Goal: Navigation & Orientation: Find specific page/section

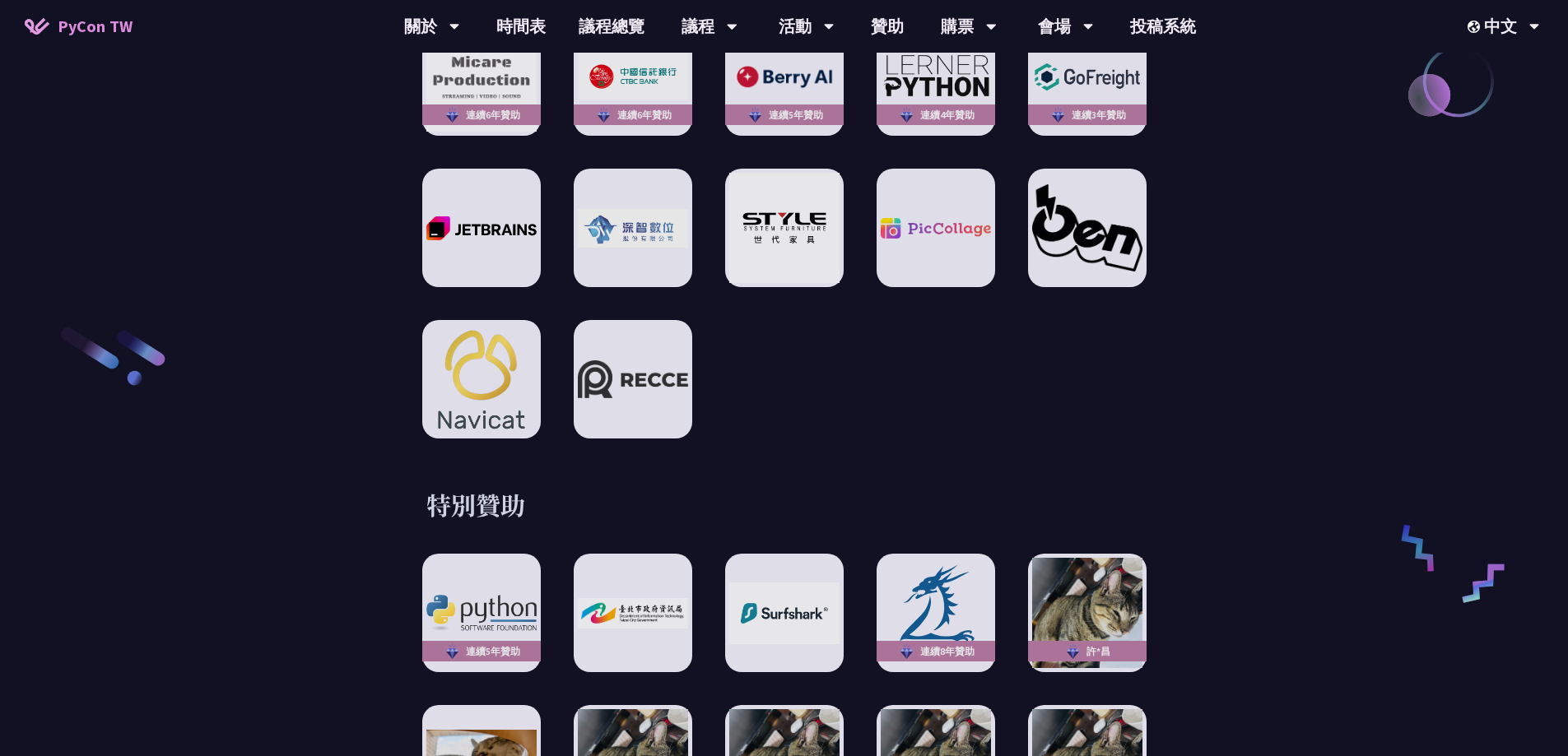
scroll to position [2881, 0]
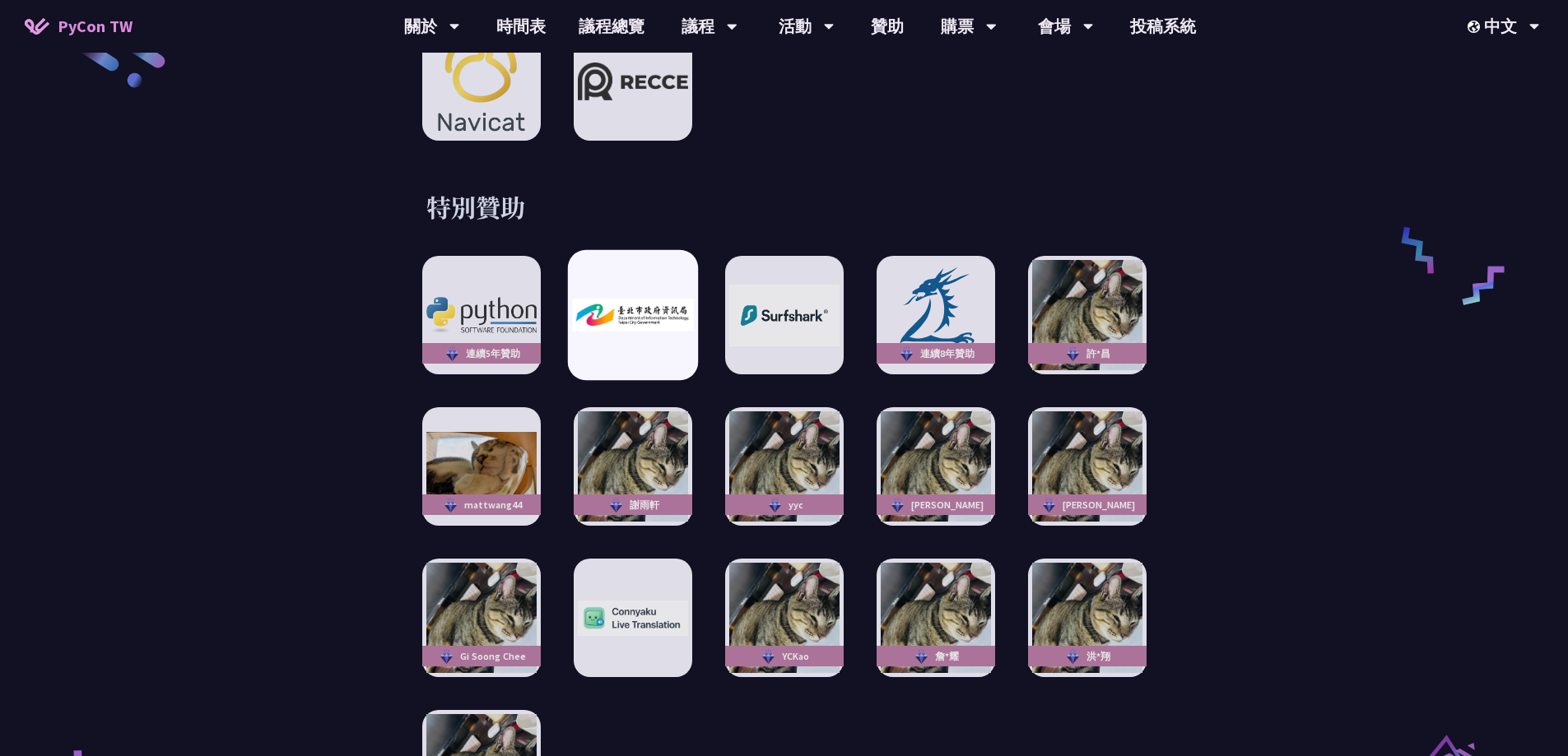
click at [636, 321] on div at bounding box center [632, 315] width 130 height 130
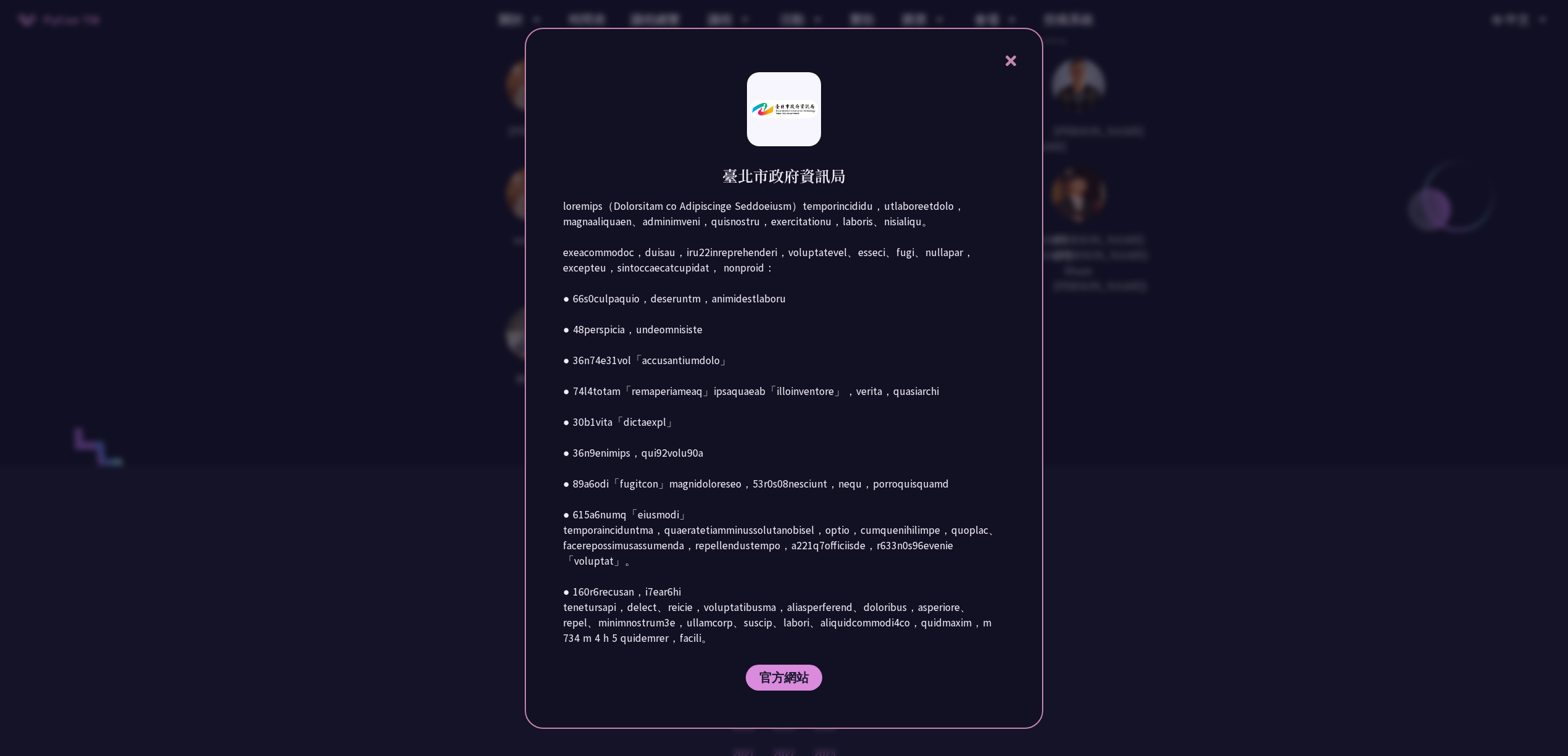
scroll to position [3449, 0]
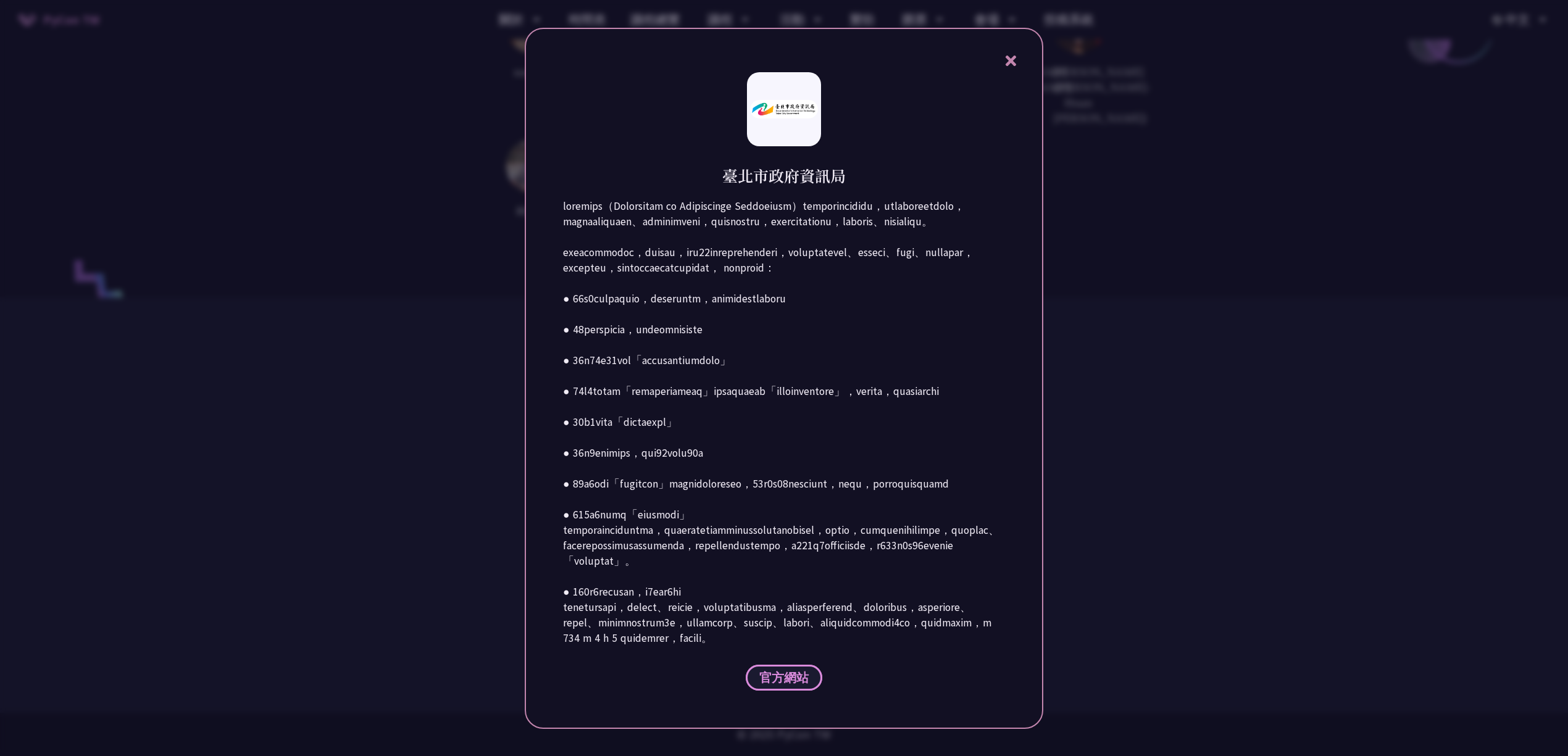
click at [794, 567] on span "官方網站" at bounding box center [784, 678] width 49 height 15
click at [1010, 53] on icon at bounding box center [1011, 61] width 15 height 15
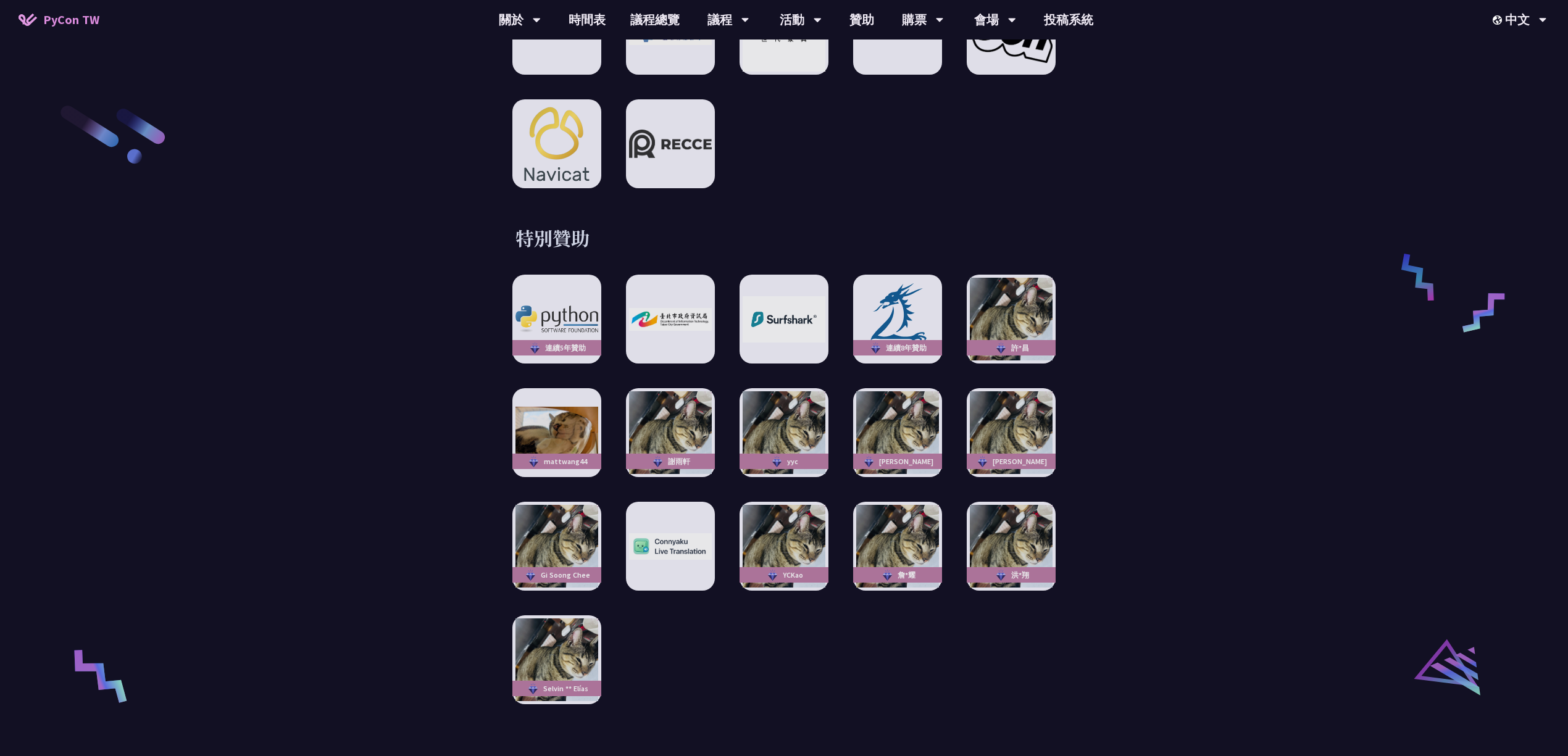
scroll to position [2304, 0]
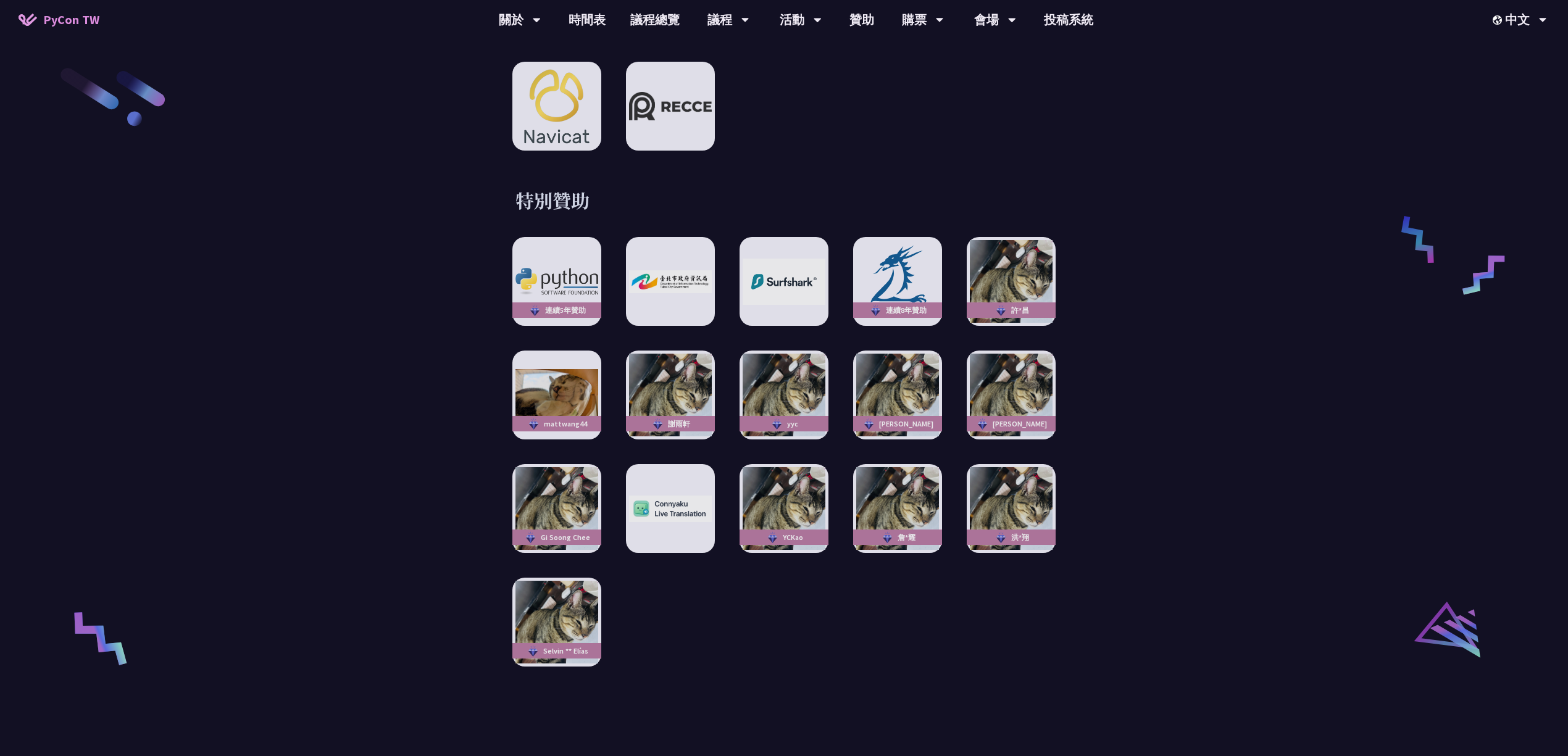
click at [996, 57] on link "會場資訊" at bounding box center [995, 57] width 118 height 29
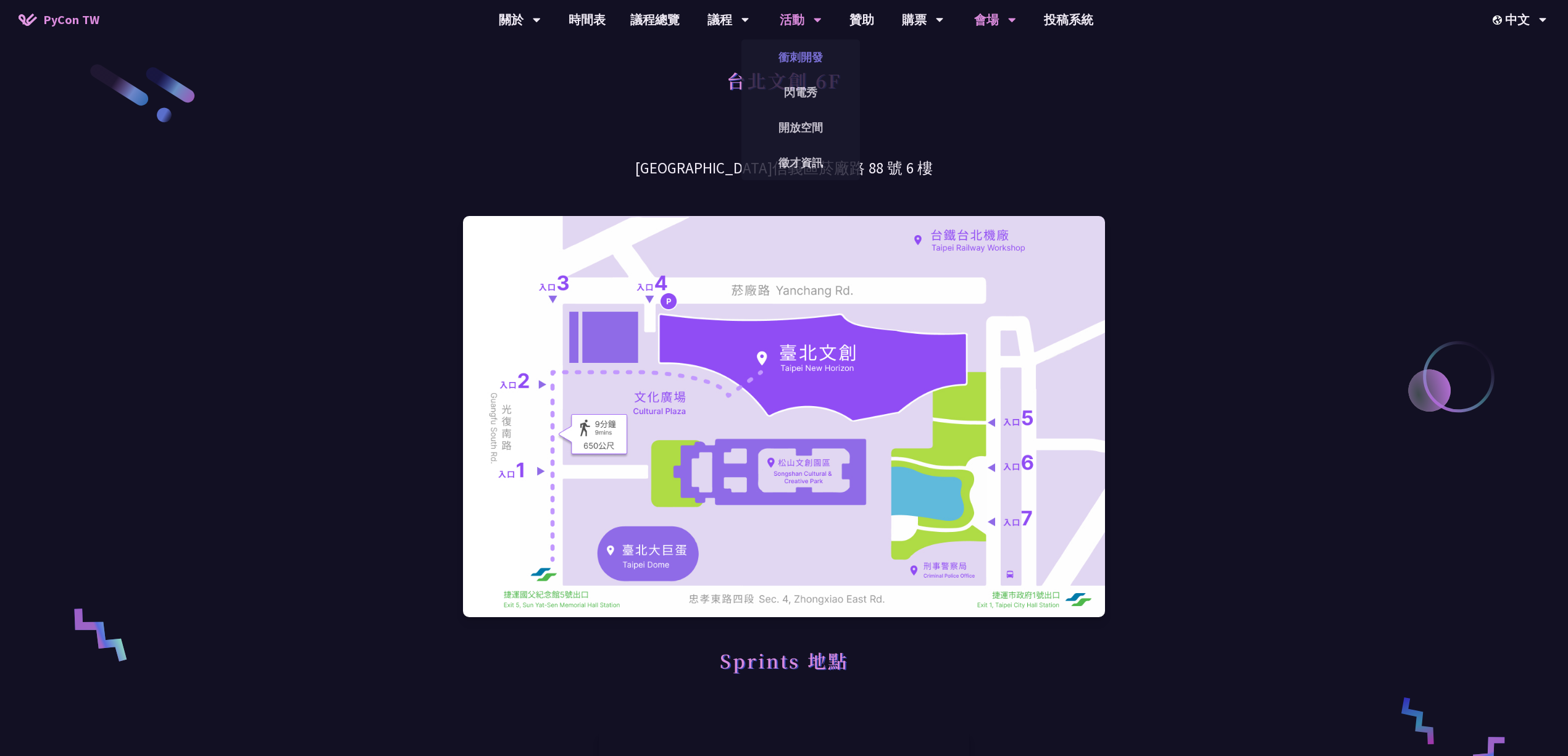
click at [798, 60] on link "衝刺開發" at bounding box center [800, 57] width 118 height 29
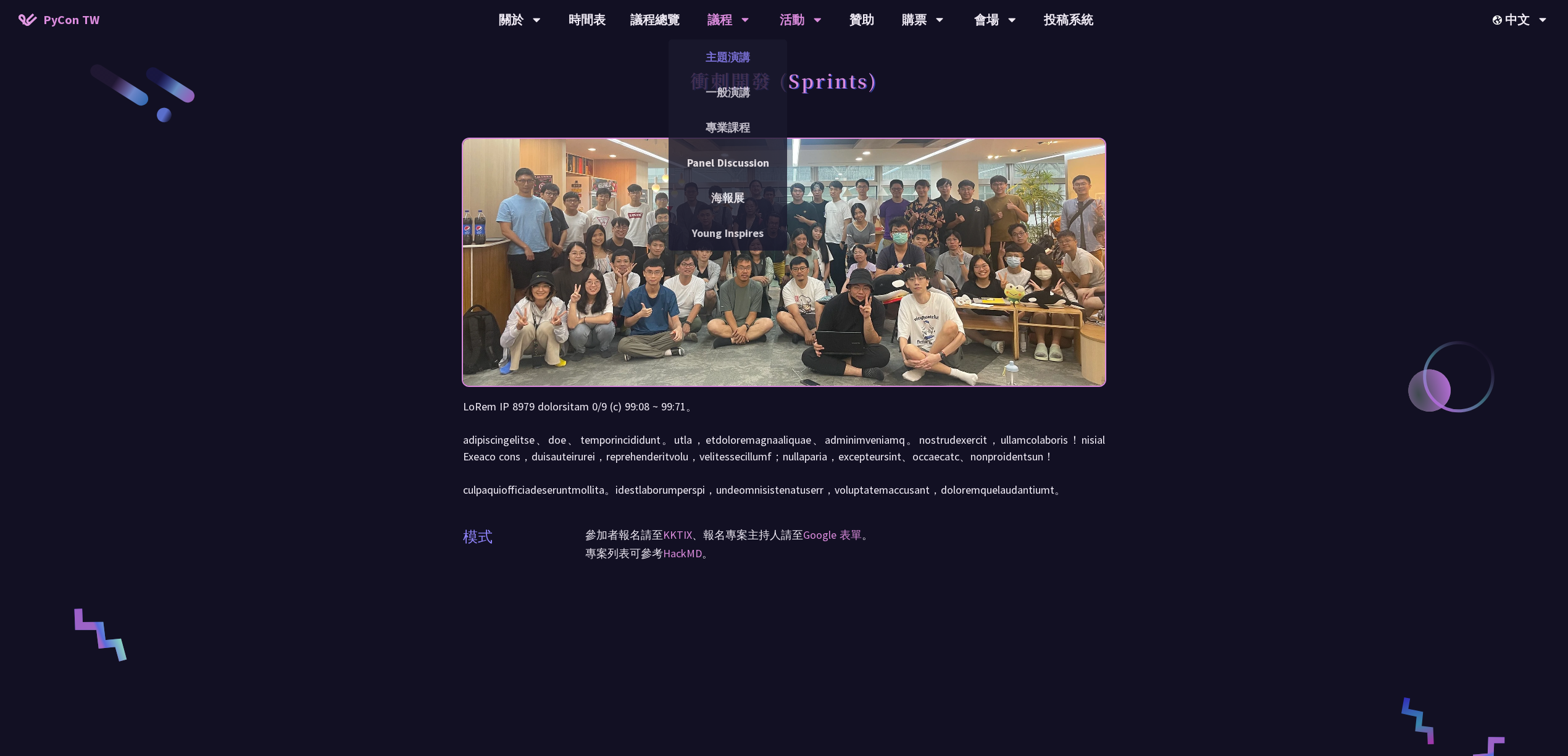
click at [716, 52] on link "主題演講" at bounding box center [728, 57] width 118 height 29
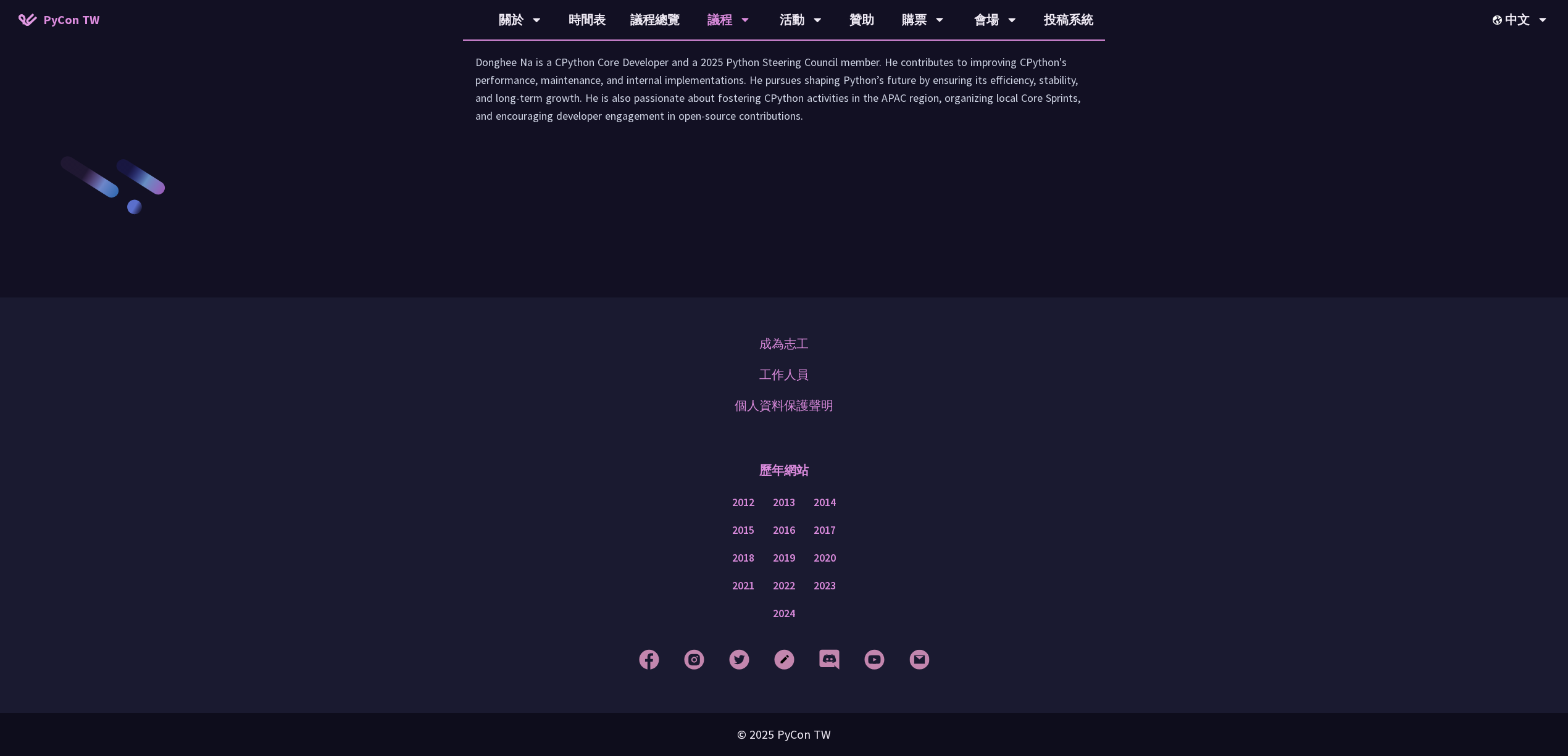
scroll to position [2180, 0]
click at [646, 567] on img at bounding box center [649, 659] width 20 height 20
